Goal: Communication & Community: Answer question/provide support

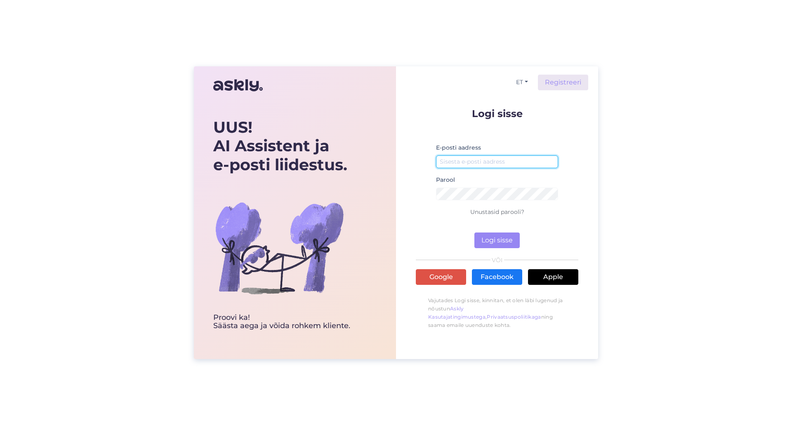
type input "[EMAIL_ADDRESS][PERSON_NAME][DOMAIN_NAME]"
click at [495, 229] on form "Logi sisse E-posti aadress [EMAIL_ADDRESS][PERSON_NAME][DOMAIN_NAME] Parool Unu…" at bounding box center [497, 179] width 163 height 140
click at [495, 238] on button "Logi sisse" at bounding box center [496, 241] width 45 height 16
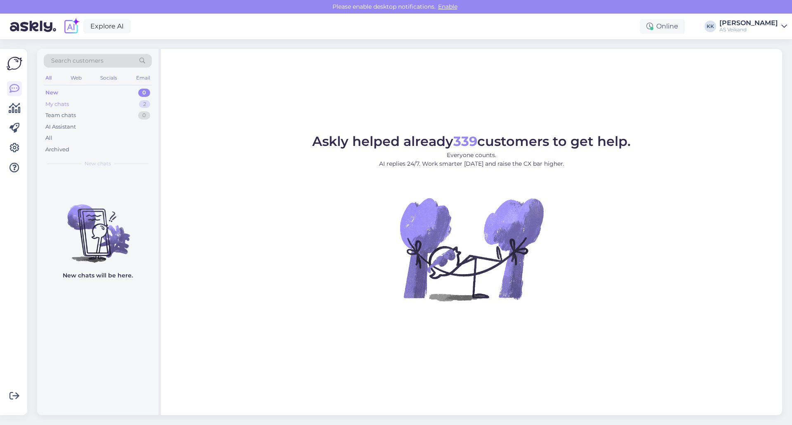
click at [104, 104] on div "My chats 2" at bounding box center [98, 105] width 108 height 12
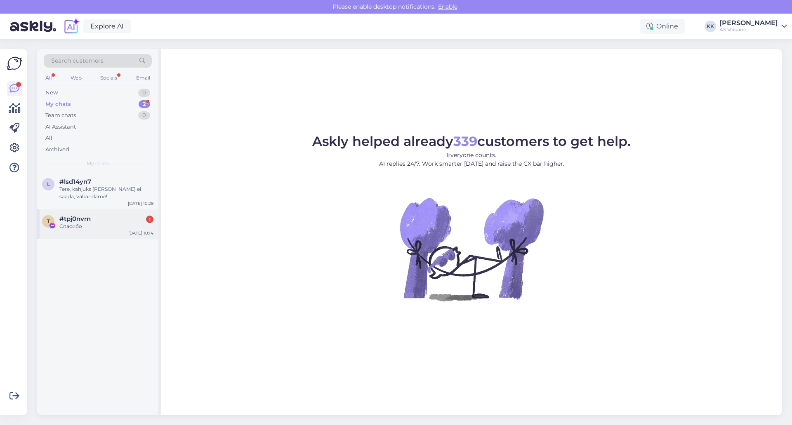
click at [87, 215] on span "#tpj0nvrn" at bounding box center [74, 218] width 31 height 7
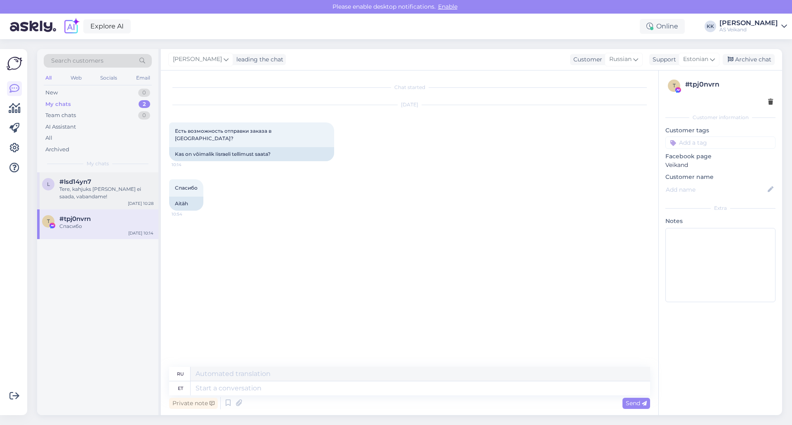
click at [88, 198] on div "Tere, kahjuks [PERSON_NAME] ei saada, vabandame!" at bounding box center [106, 193] width 94 height 15
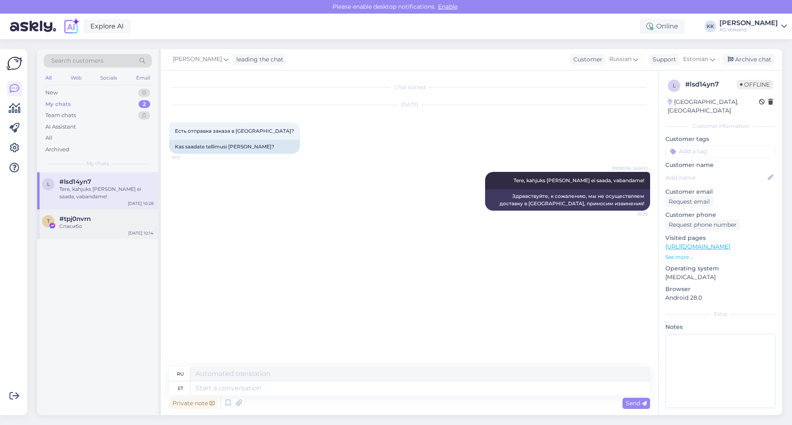
click at [102, 232] on div "t #tpj0nvrn Спасибо [DATE] 10:14" at bounding box center [97, 225] width 121 height 30
